Goal: Communication & Community: Answer question/provide support

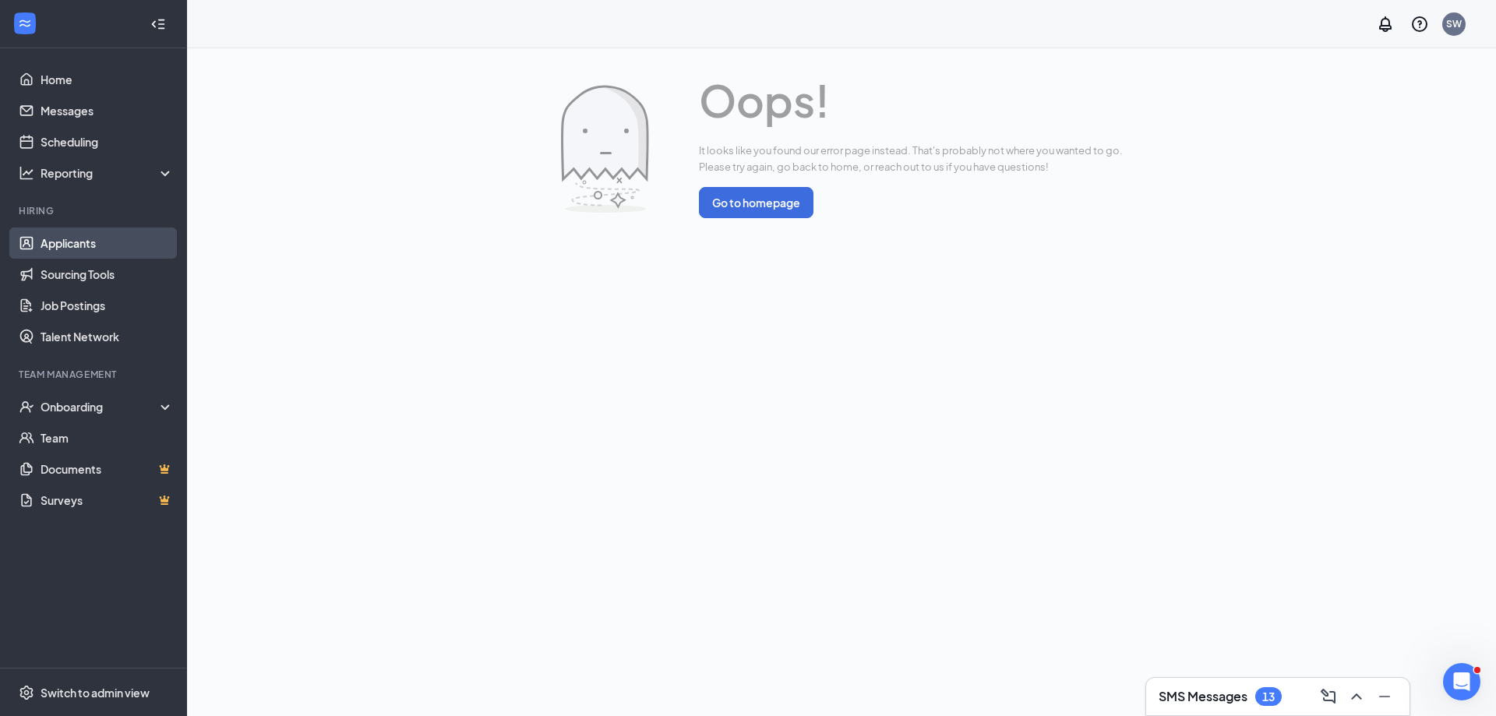
click at [53, 251] on link "Applicants" at bounding box center [107, 242] width 133 height 31
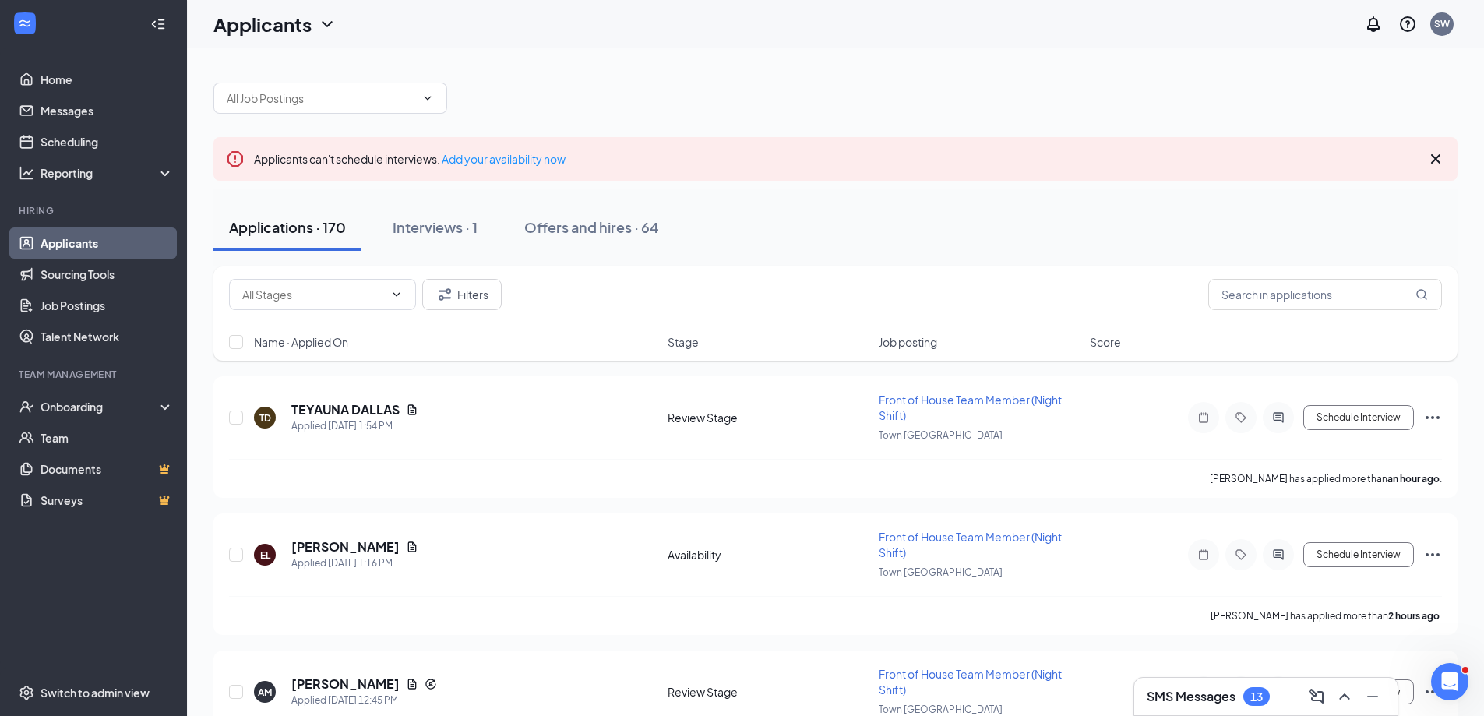
click at [1436, 157] on icon "Cross" at bounding box center [1435, 159] width 19 height 19
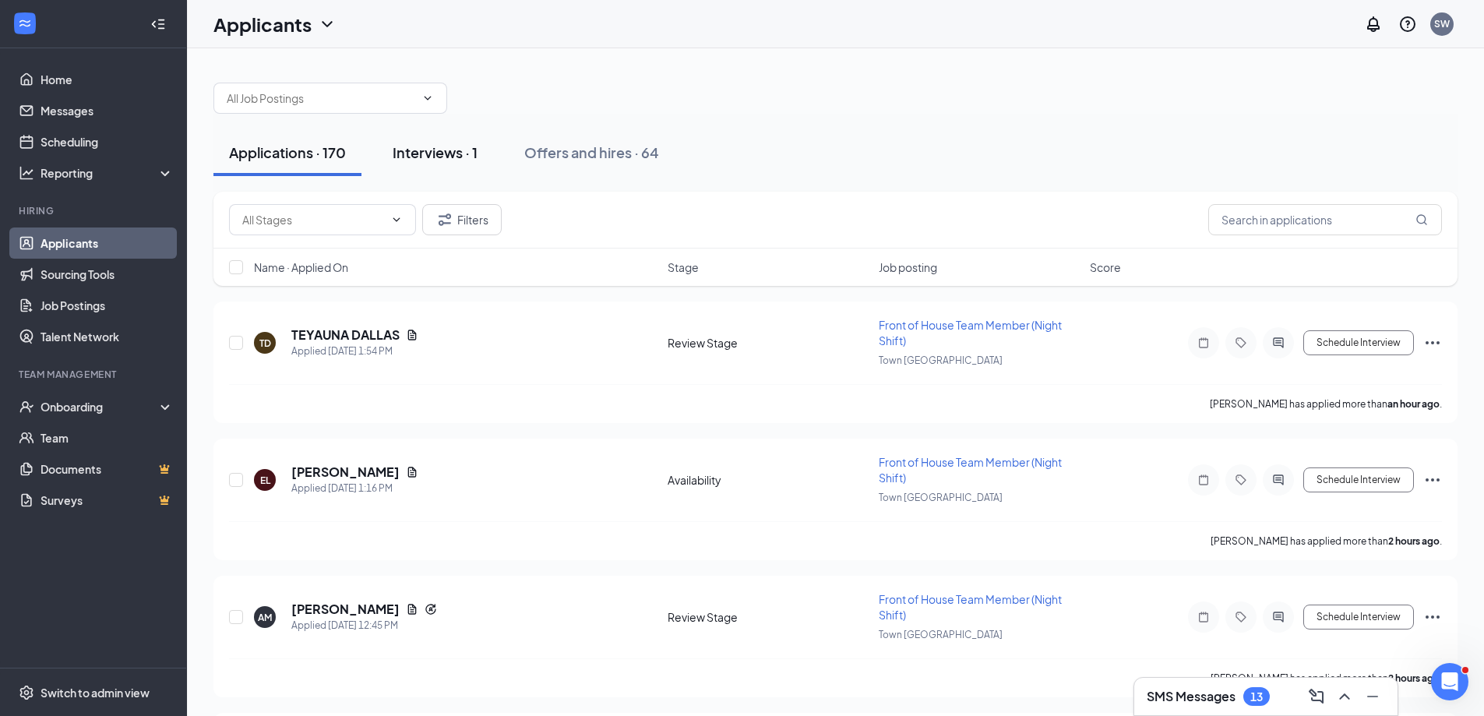
click at [420, 159] on div "Interviews · 1" at bounding box center [435, 152] width 85 height 19
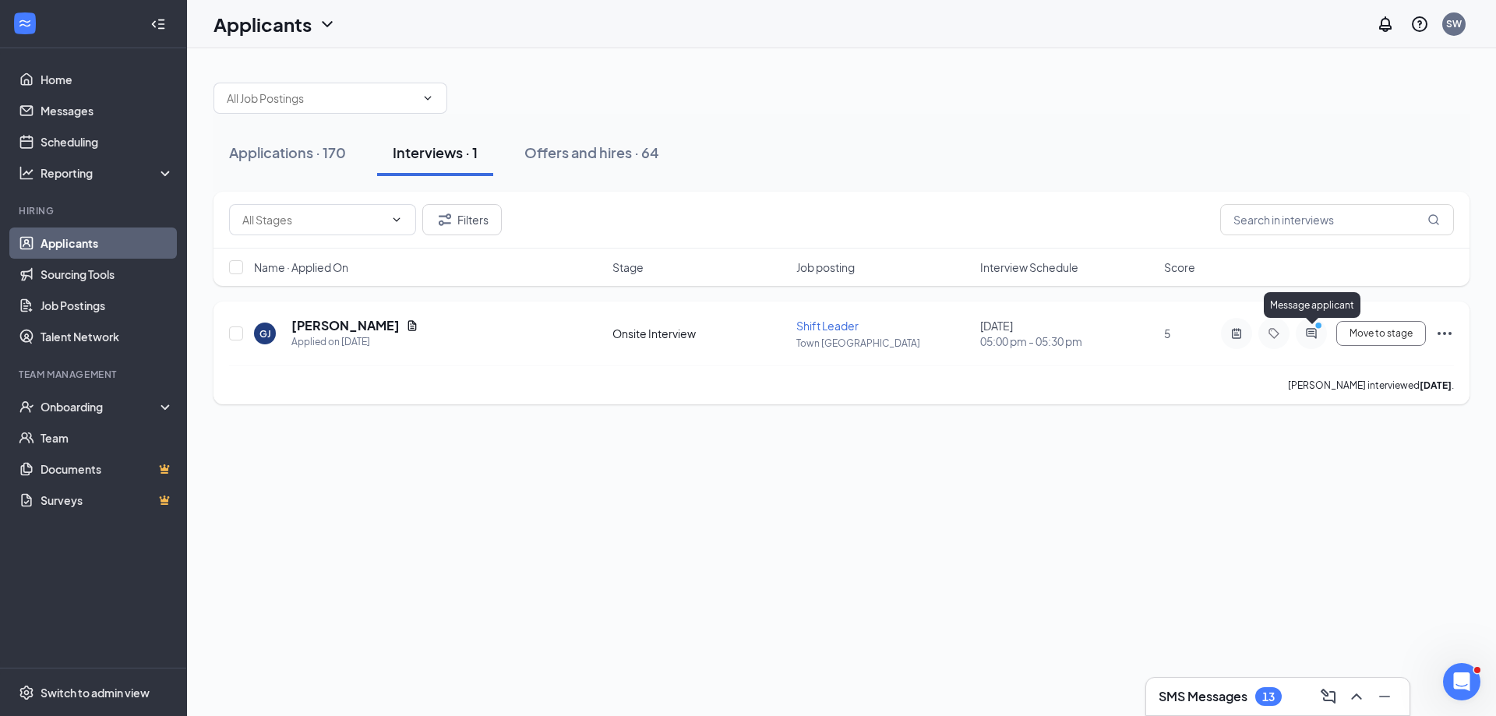
click at [1310, 335] on icon "ActiveChat" at bounding box center [1311, 333] width 19 height 12
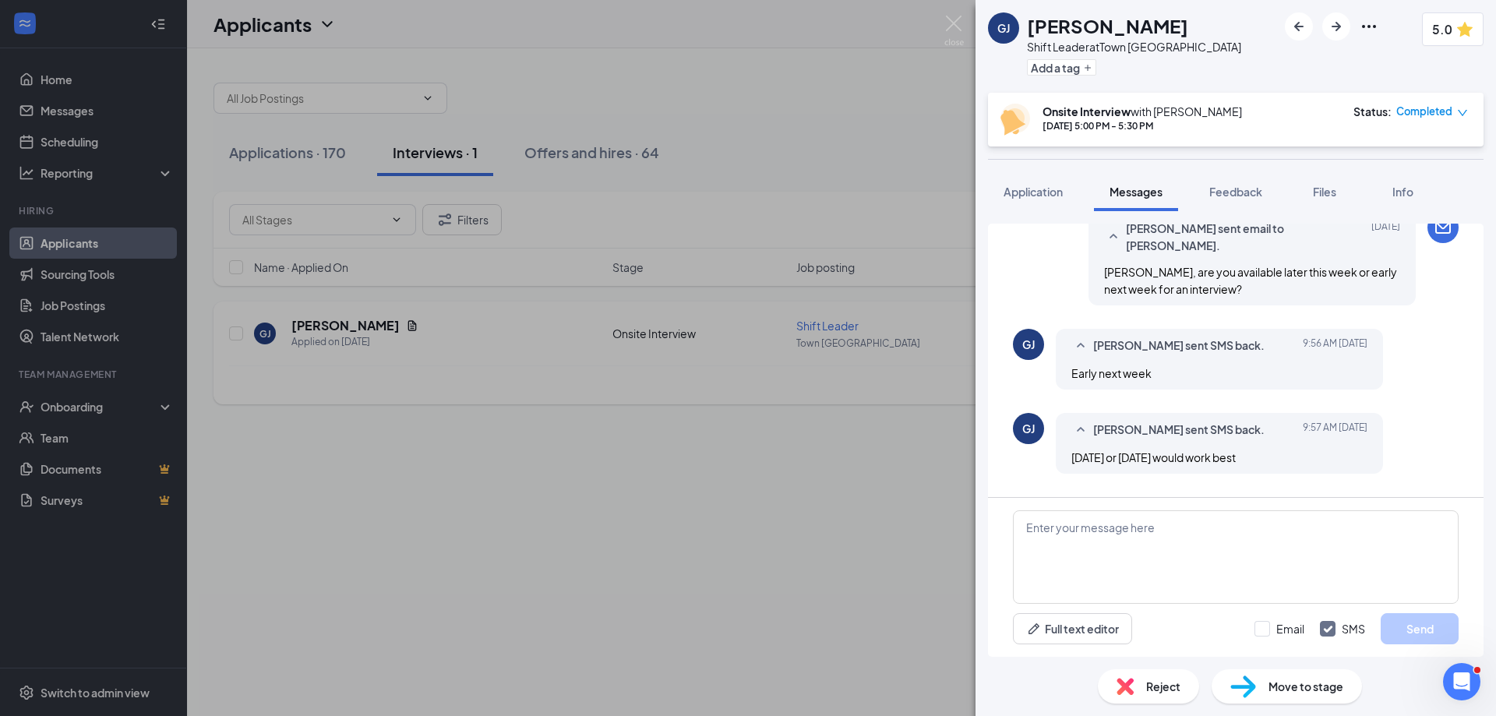
scroll to position [559, 0]
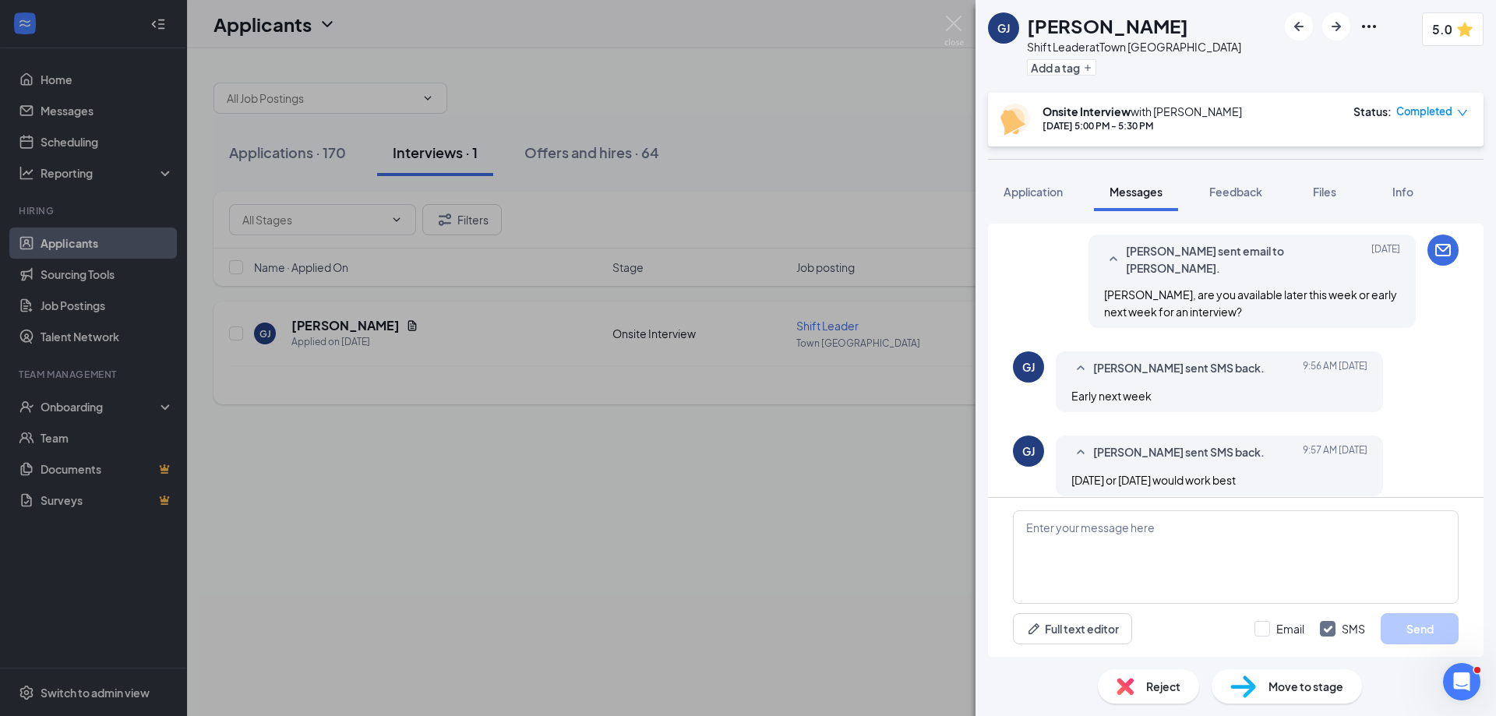
scroll to position [559, 0]
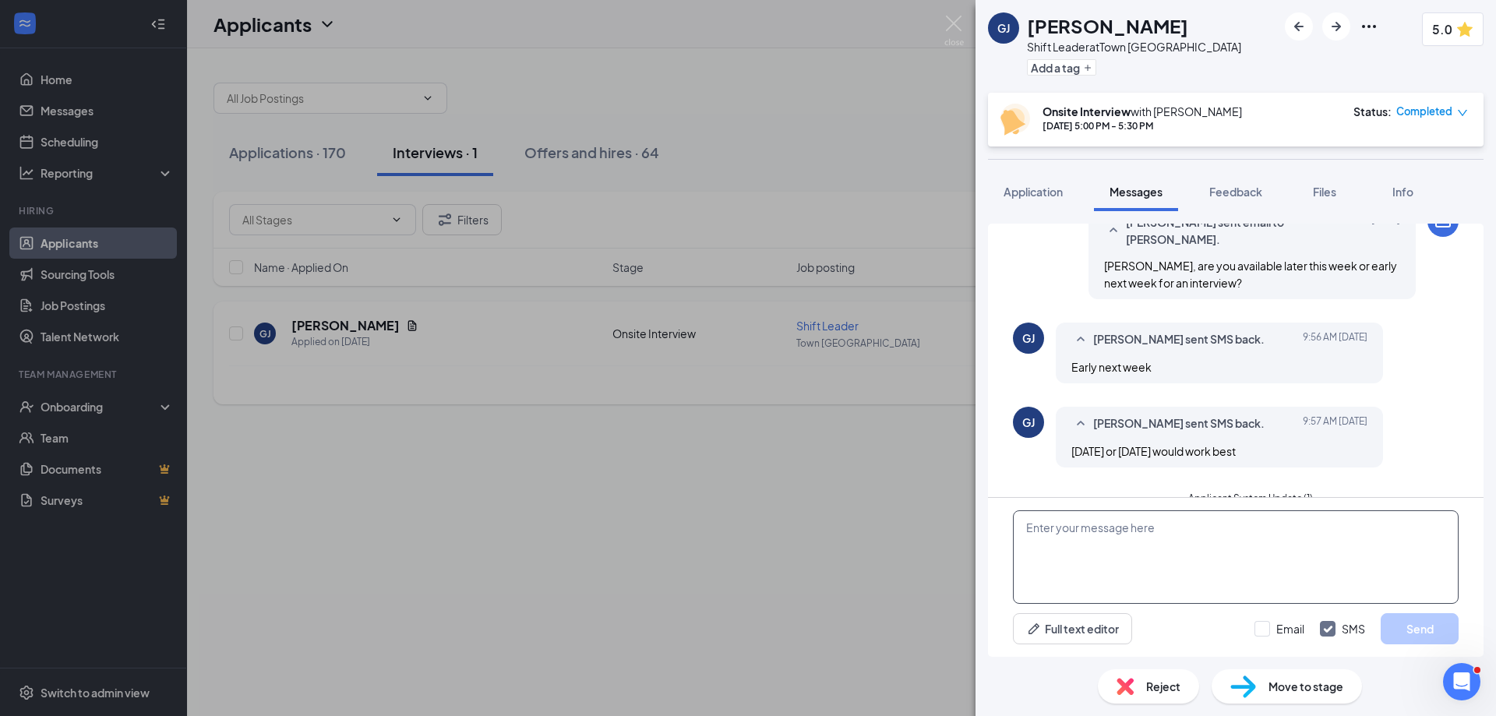
click at [1285, 542] on textarea at bounding box center [1236, 556] width 446 height 93
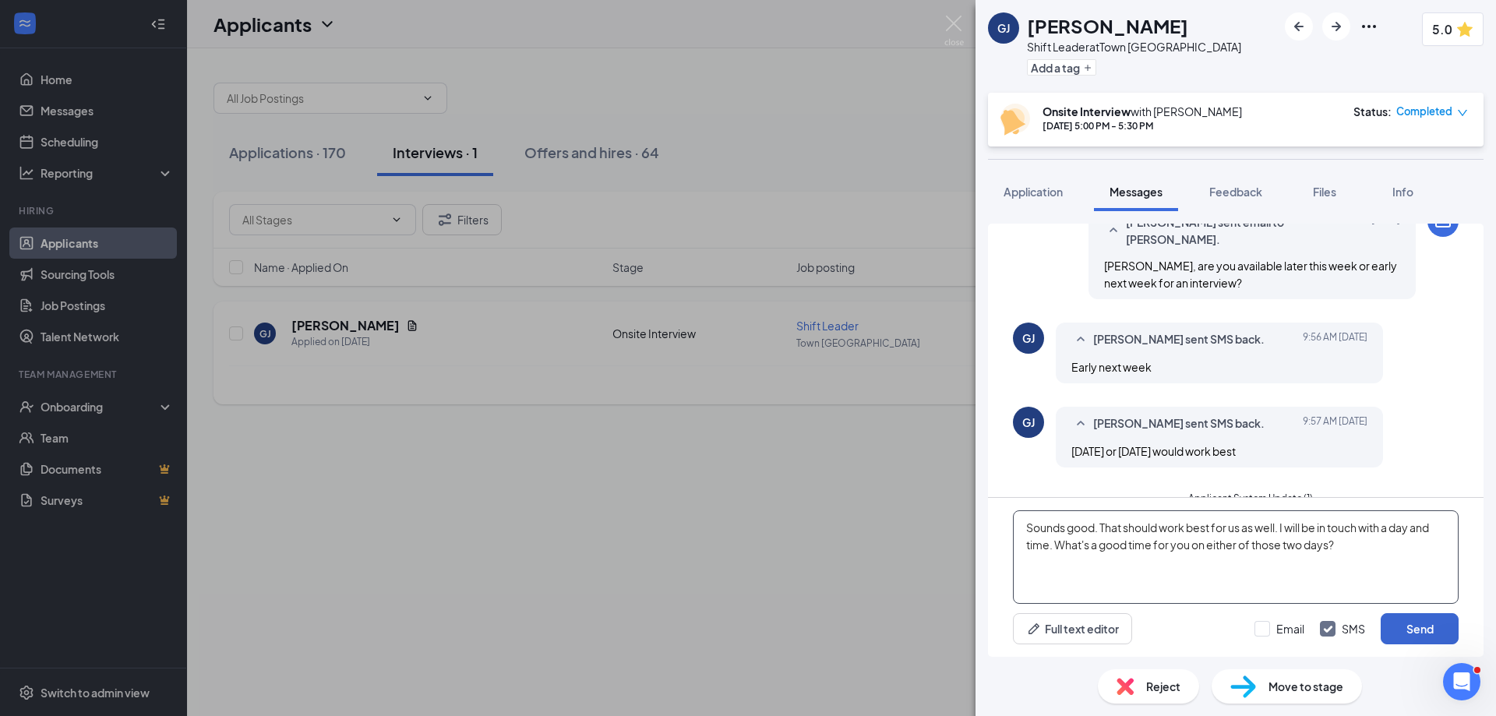
type textarea "Sounds good. That should work best for us as well. I will be in touch with a da…"
click at [1429, 626] on button "Send" at bounding box center [1419, 628] width 78 height 31
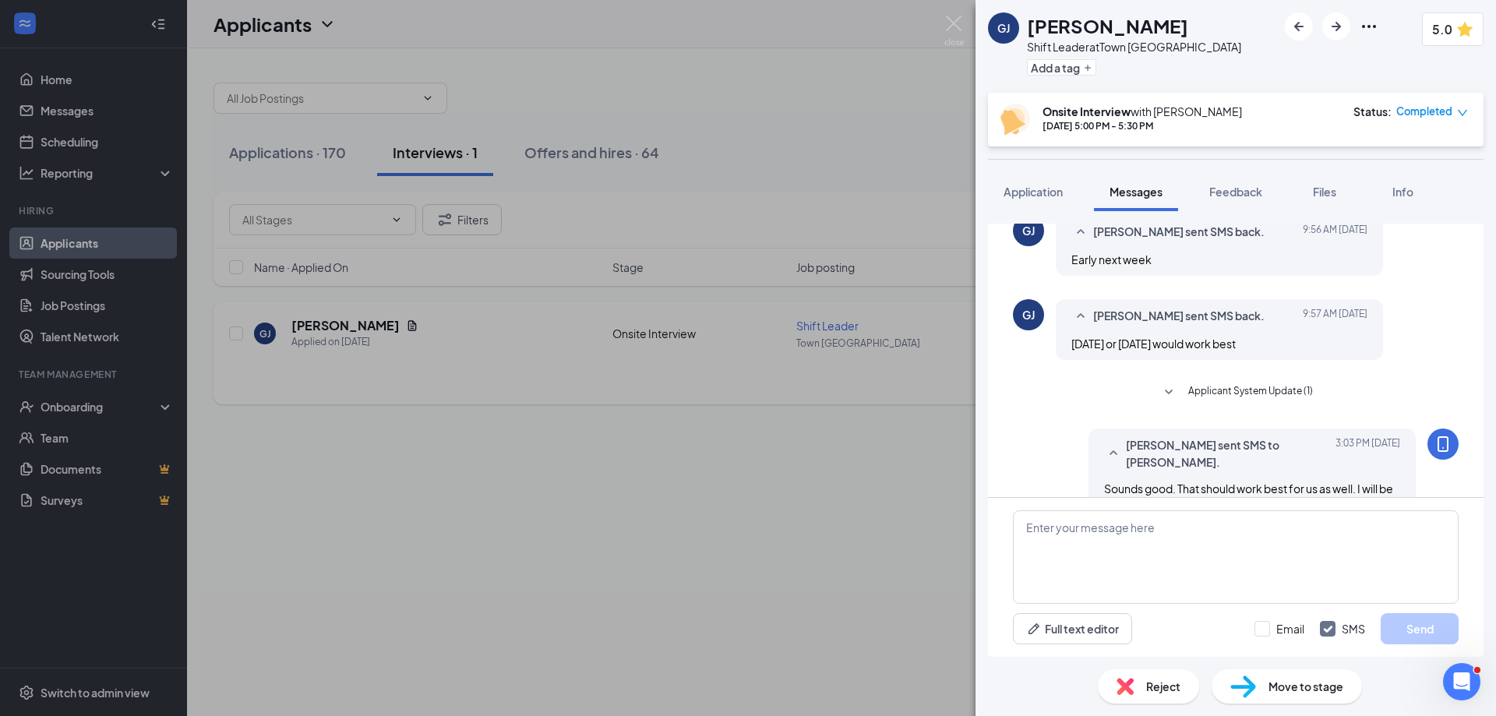
scroll to position [677, 0]
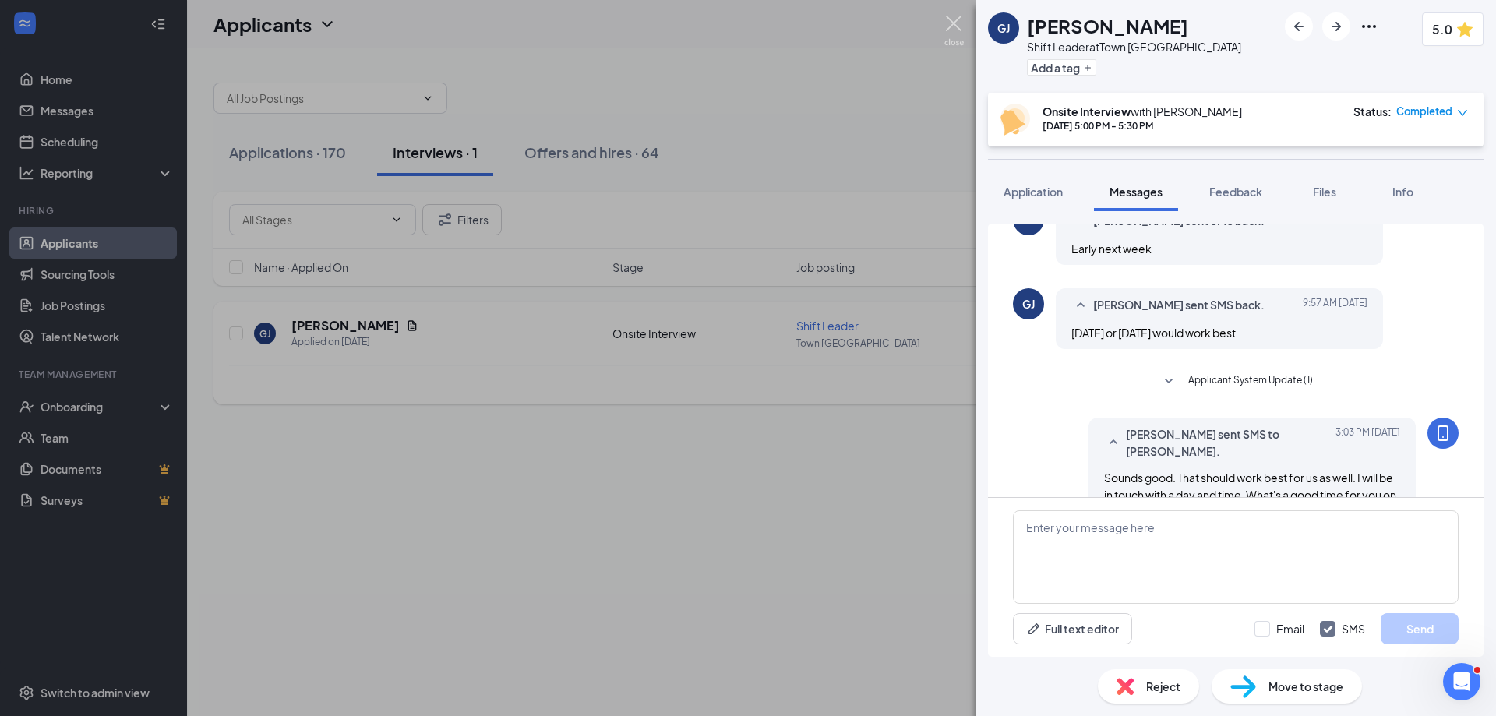
click at [953, 27] on img at bounding box center [953, 31] width 19 height 30
